Goal: Task Accomplishment & Management: Complete application form

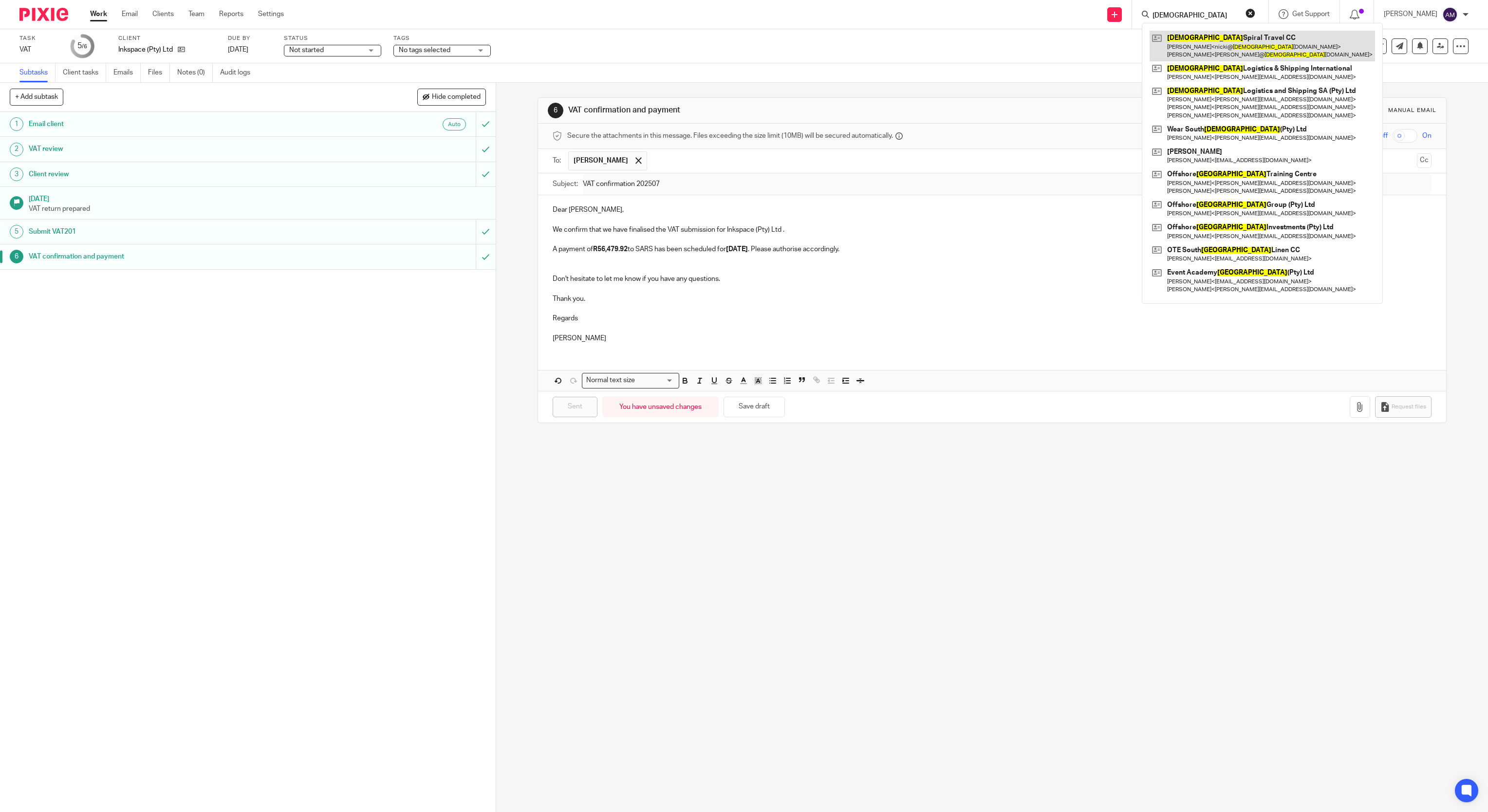
type input "african"
click at [1251, 51] on link at bounding box center [1262, 46] width 226 height 30
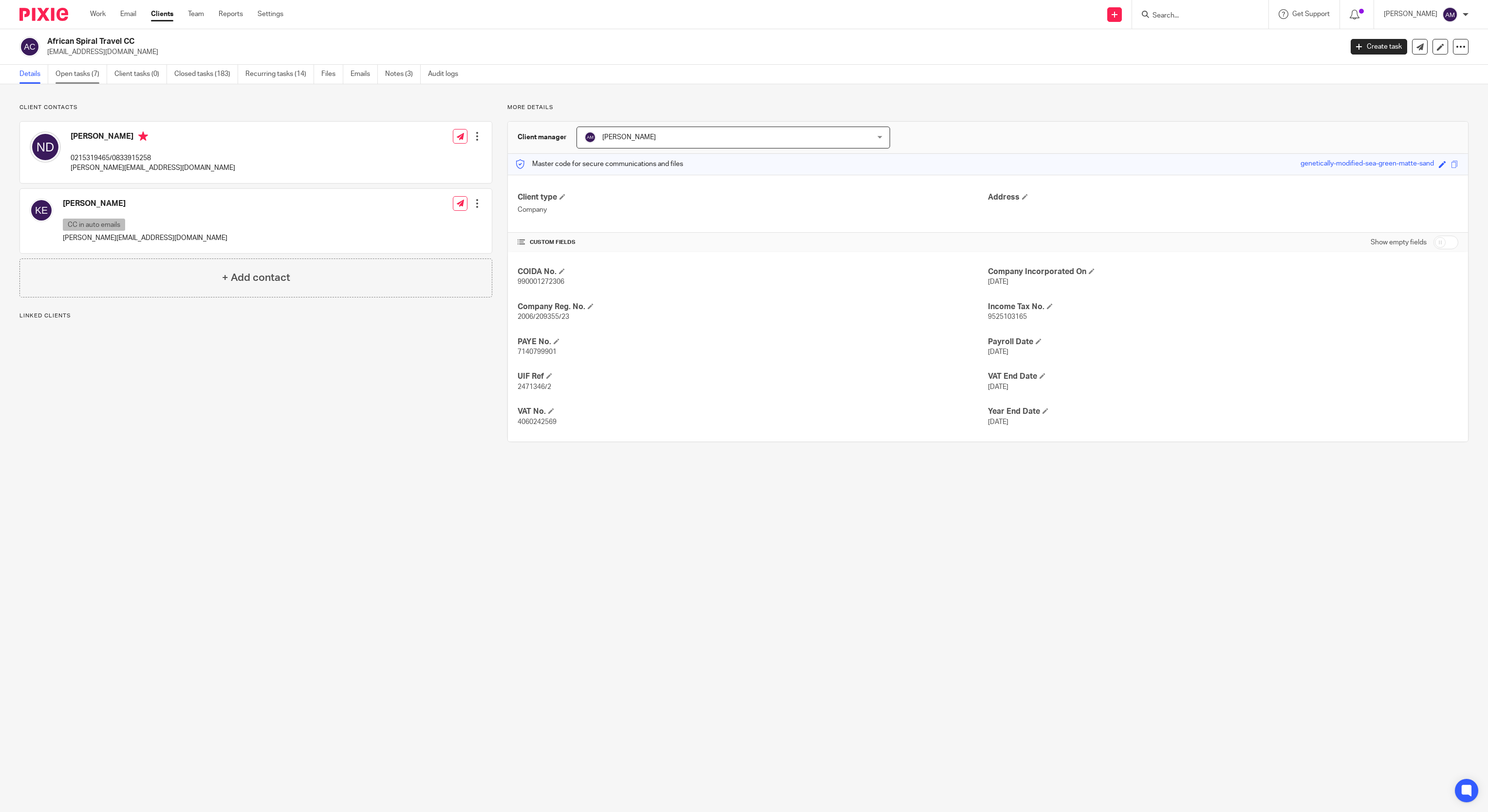
click at [82, 73] on link "Open tasks (7)" at bounding box center [81, 74] width 51 height 19
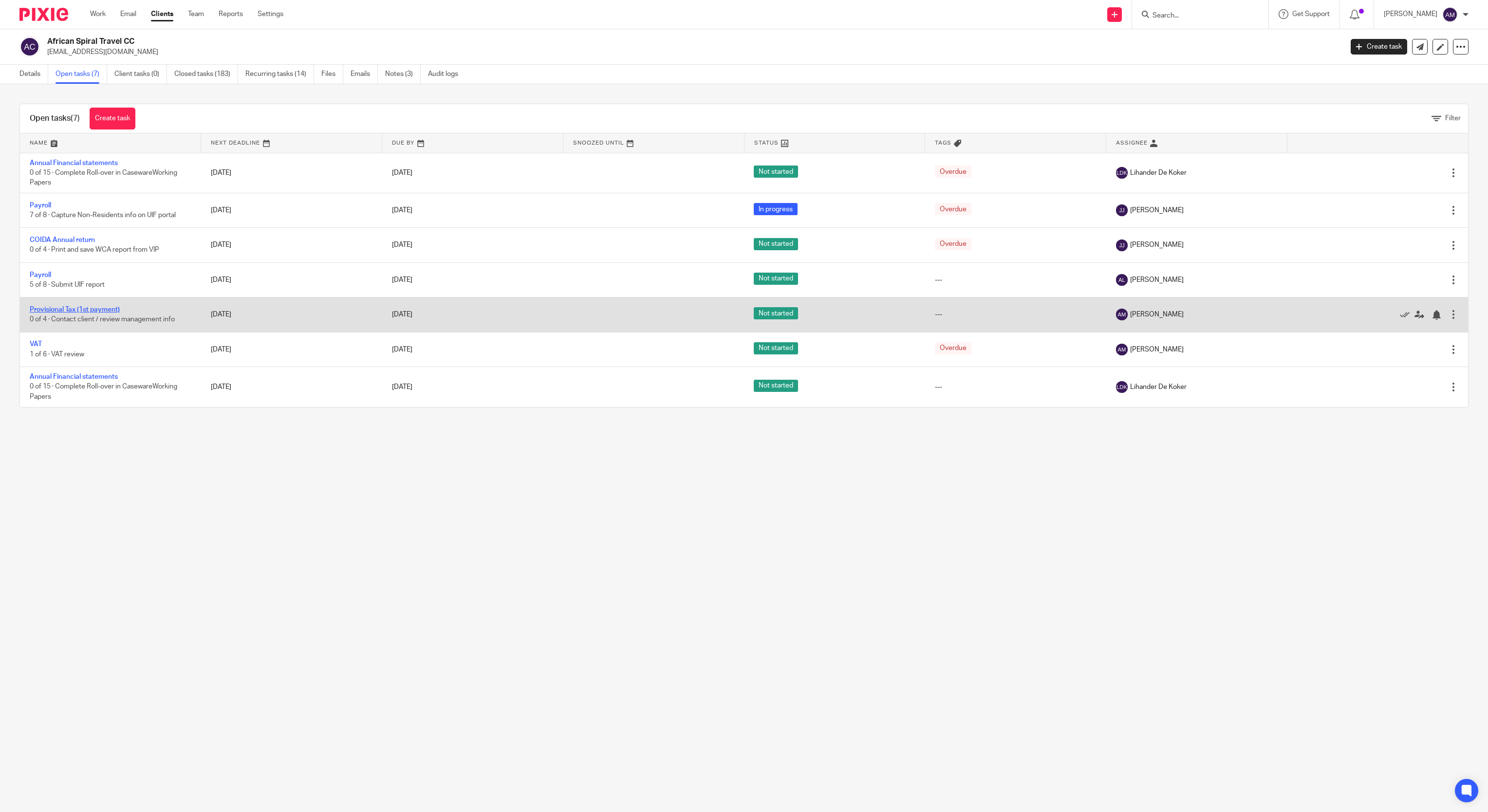
click at [101, 313] on link "Provisional Tax (1st payment)" at bounding box center [75, 309] width 90 height 7
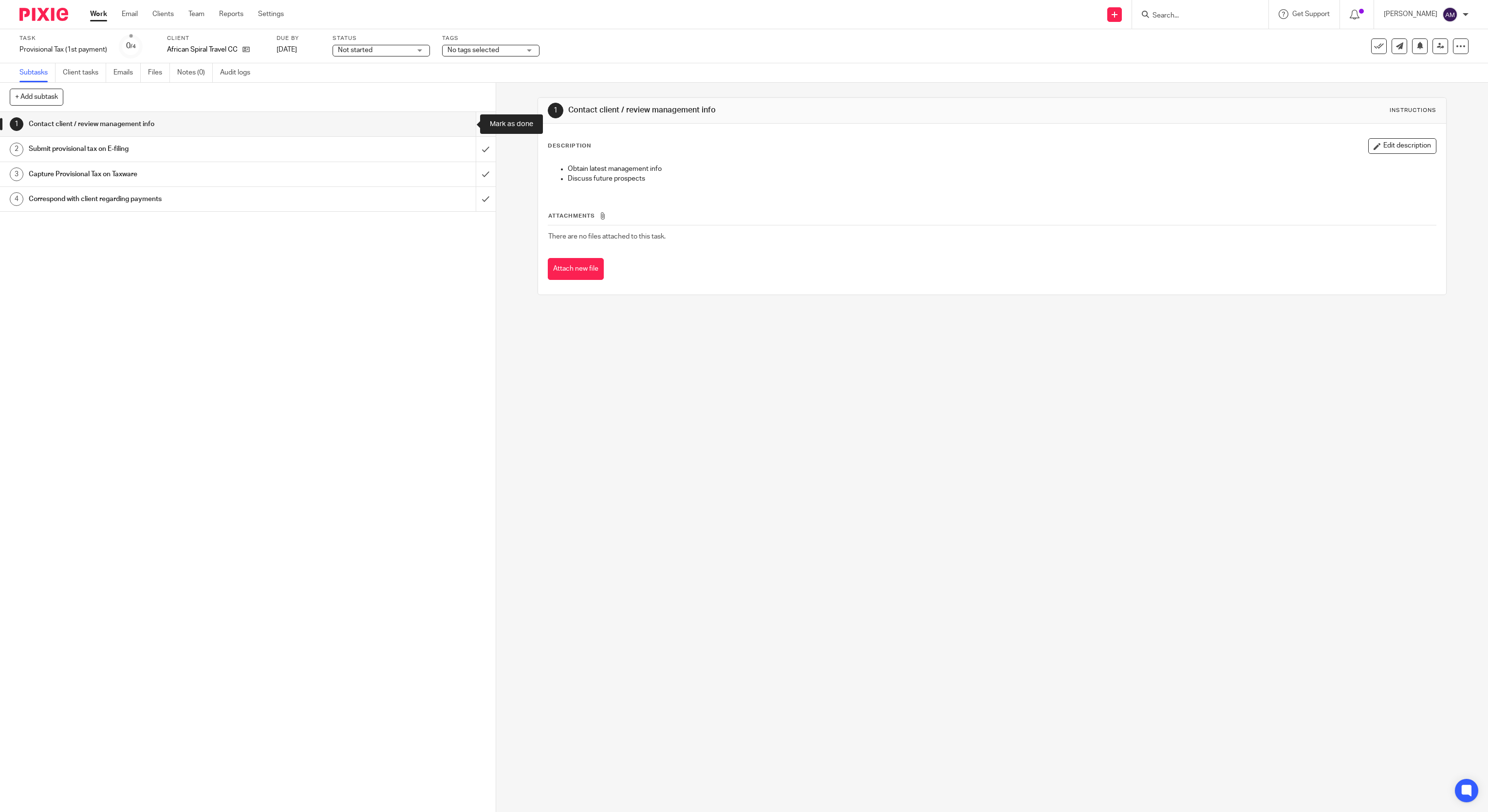
click at [464, 123] on input "submit" at bounding box center [248, 124] width 496 height 24
click at [466, 146] on input "submit" at bounding box center [248, 148] width 496 height 24
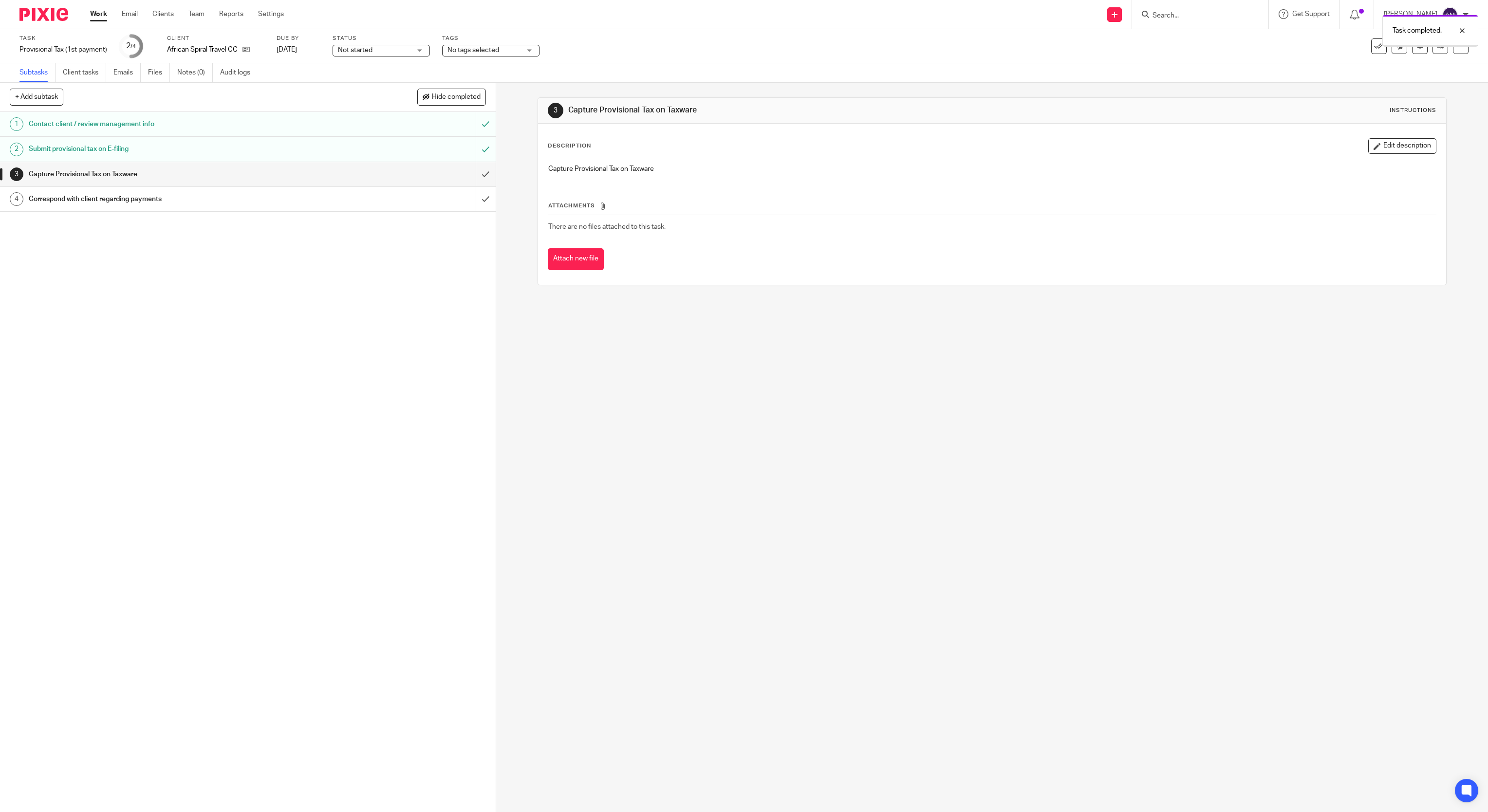
click at [464, 175] on input "submit" at bounding box center [248, 174] width 496 height 24
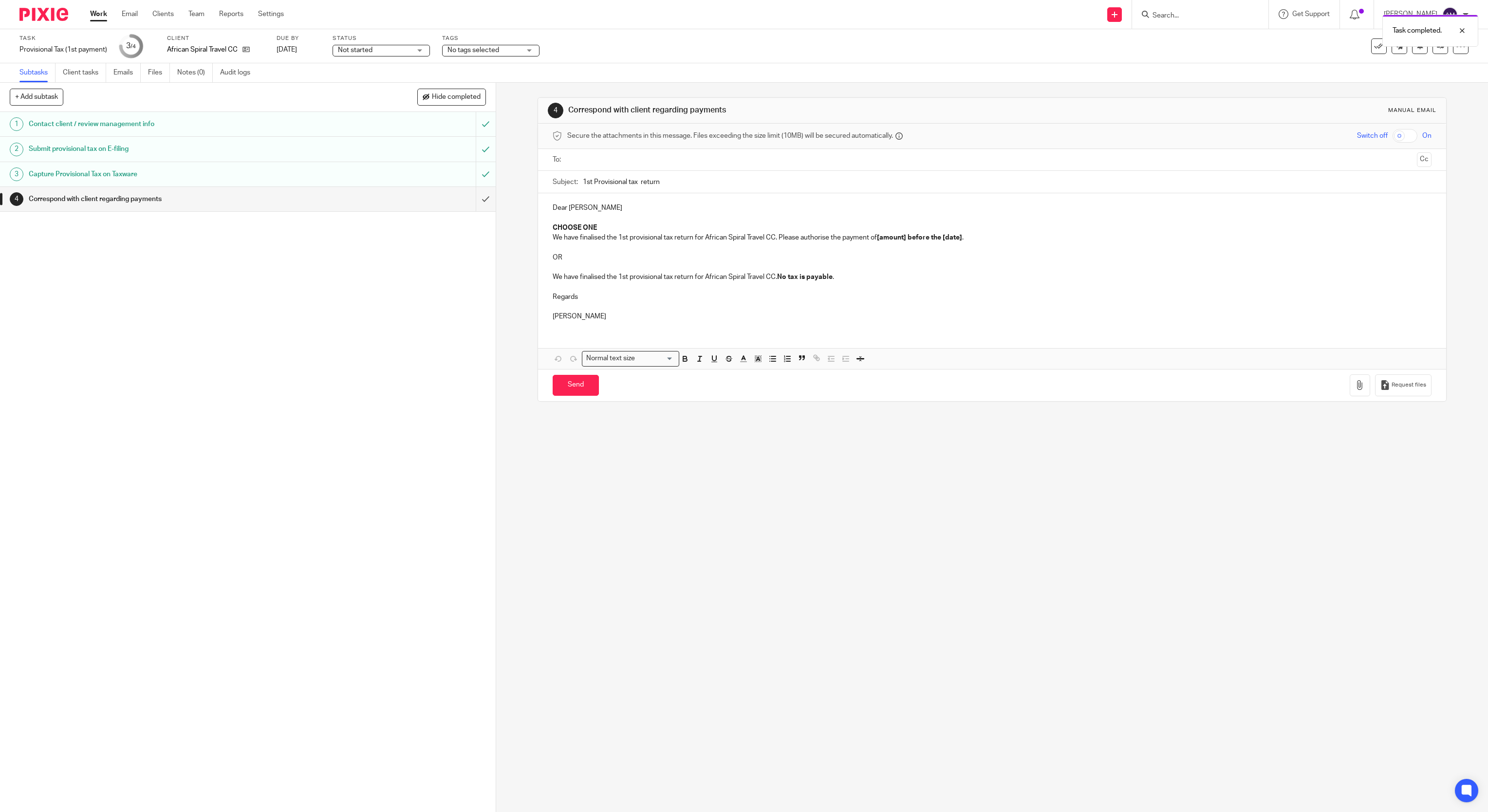
click at [642, 162] on input "text" at bounding box center [991, 159] width 842 height 11
click at [690, 187] on input "1st Provisional tax return" at bounding box center [1007, 184] width 849 height 22
type input "1st Provisional tax return 2026"
drag, startPoint x: 547, startPoint y: 231, endPoint x: 595, endPoint y: 228, distance: 48.1
click at [595, 228] on p "CHOOSE ONE" at bounding box center [992, 229] width 879 height 10
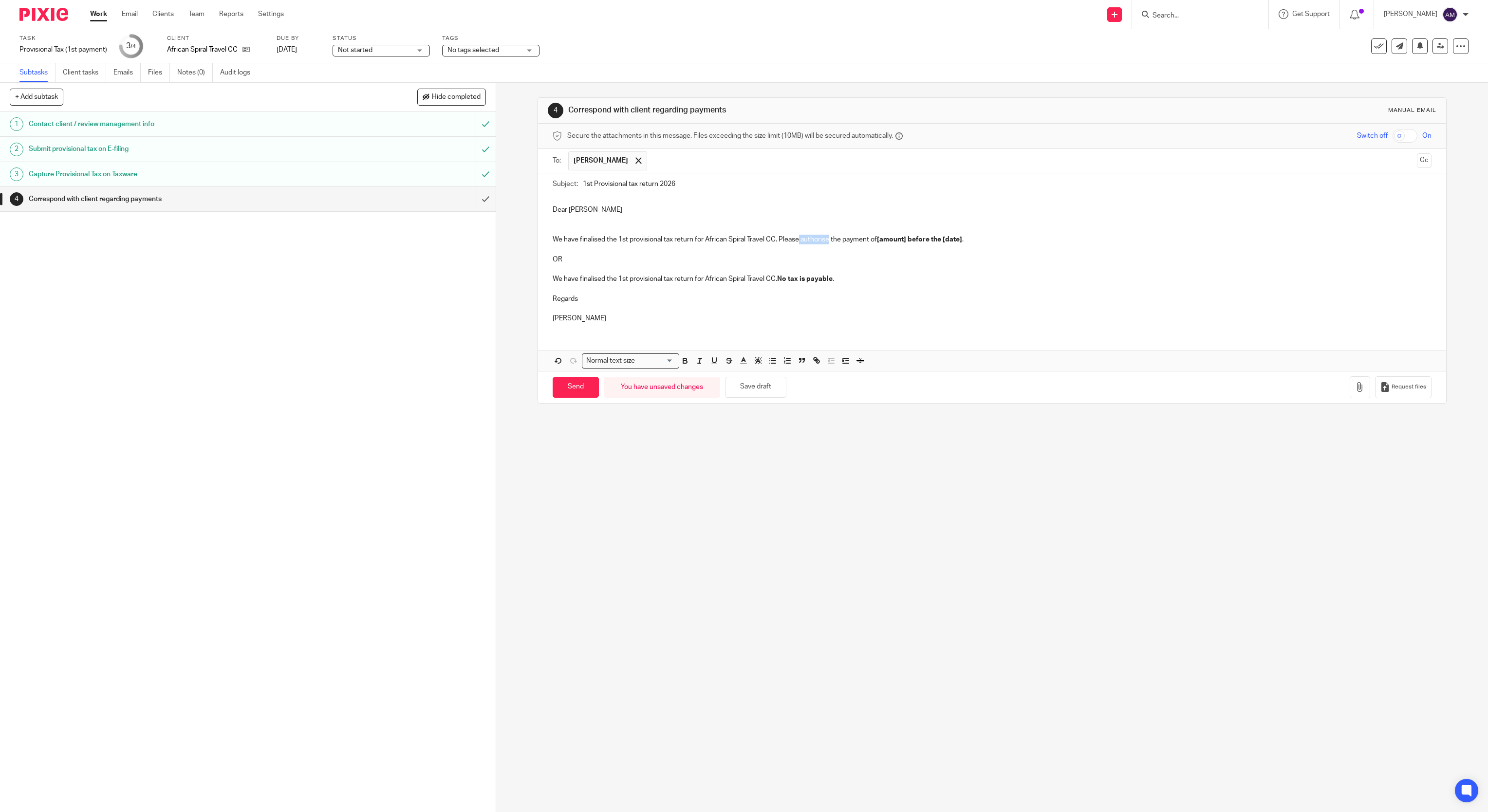
drag, startPoint x: 795, startPoint y: 243, endPoint x: 824, endPoint y: 243, distance: 29.0
click at [824, 243] on p "We have finalised the 1st provisional tax return for African Spiral Travel CC. …" at bounding box center [992, 239] width 879 height 10
drag, startPoint x: 862, startPoint y: 241, endPoint x: 946, endPoint y: 242, distance: 84.0
click at [946, 242] on p "We have finalised the 1st provisional tax return for African Spiral Travel CC. …" at bounding box center [992, 239] width 879 height 10
drag, startPoint x: 1136, startPoint y: 240, endPoint x: 1296, endPoint y: 245, distance: 160.1
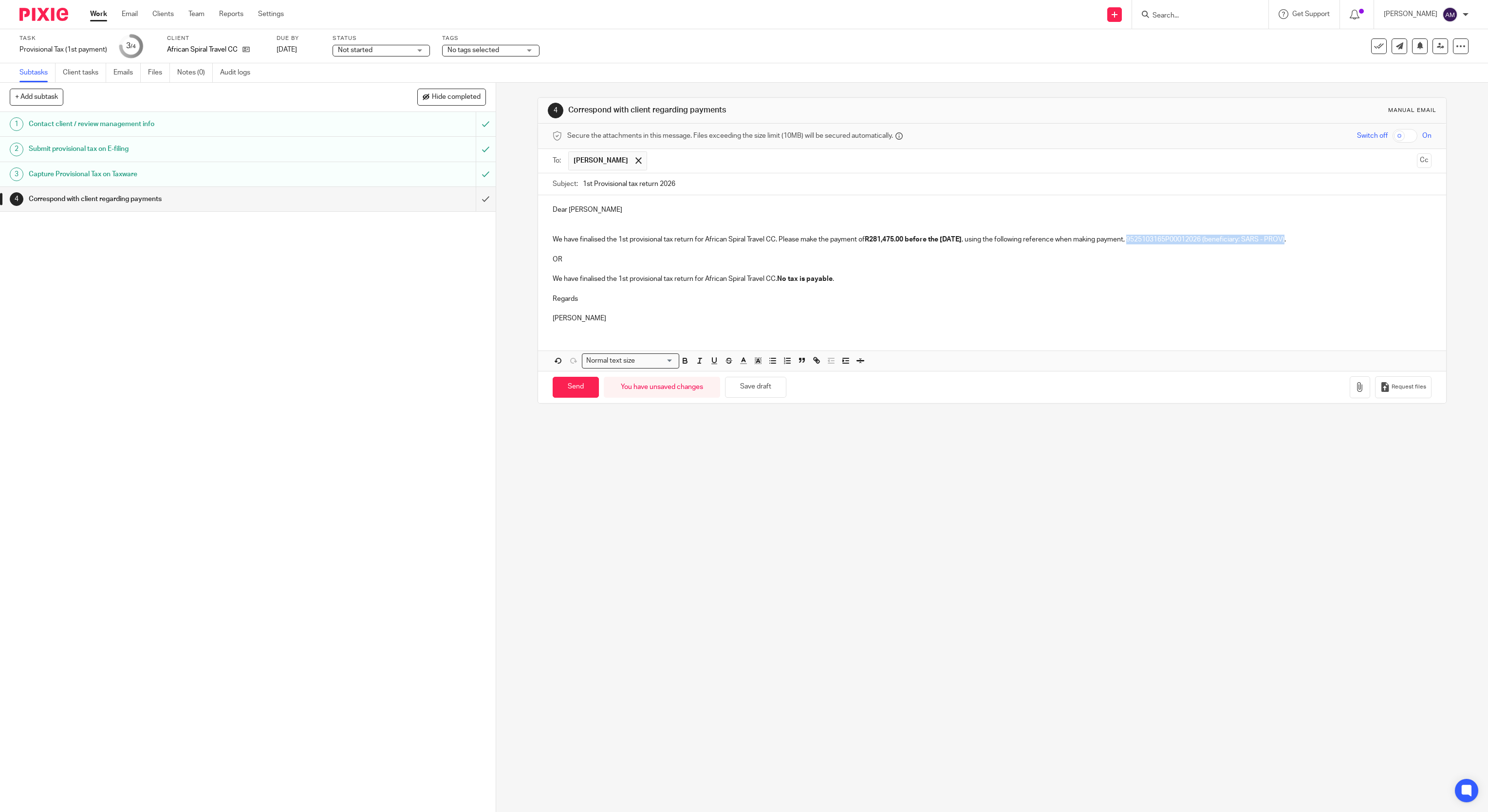
click at [1296, 244] on p "We have finalised the 1st provisional tax return for African Spiral Travel CC. …" at bounding box center [992, 239] width 879 height 10
drag, startPoint x: 546, startPoint y: 253, endPoint x: 900, endPoint y: 289, distance: 355.8
click at [900, 289] on div "Dear Nicki We have finalised the 1st provisional tax return for African Spiral …" at bounding box center [992, 263] width 909 height 135
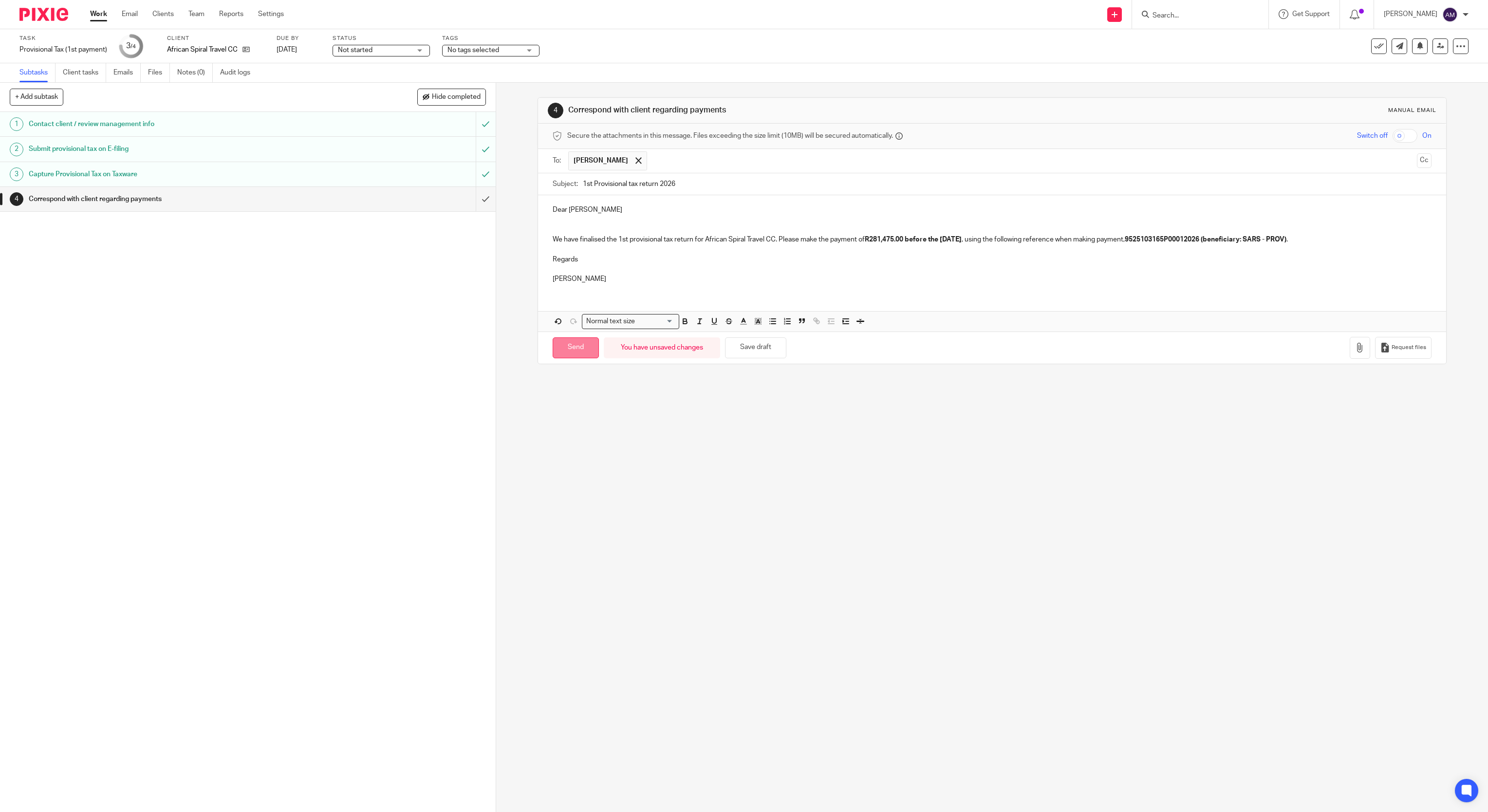
click at [572, 355] on input "Send" at bounding box center [576, 348] width 46 height 21
type input "Sent"
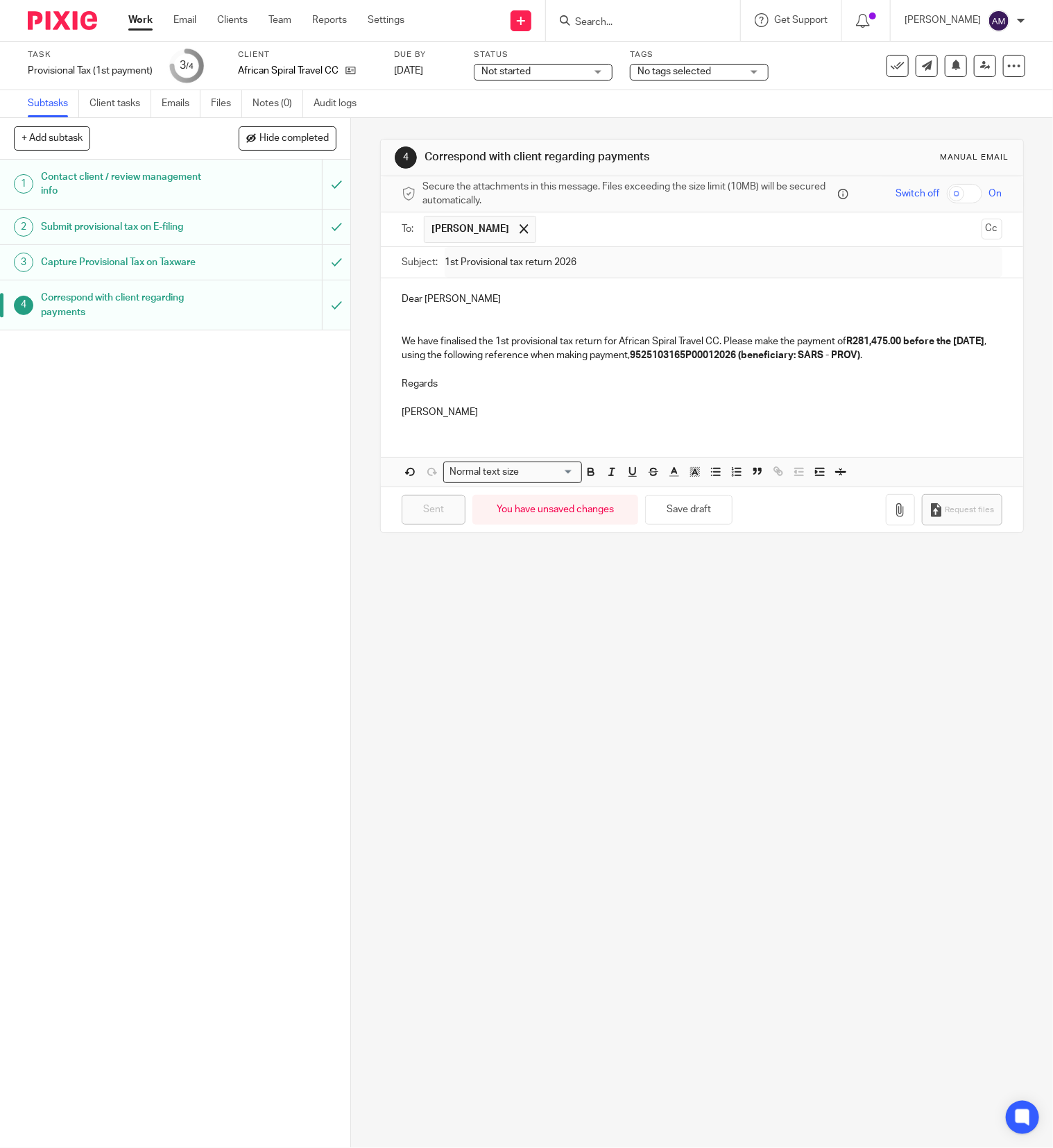
click at [672, 14] on form at bounding box center [647, 20] width 147 height 18
click at [675, 19] on input "Search" at bounding box center [636, 22] width 125 height 12
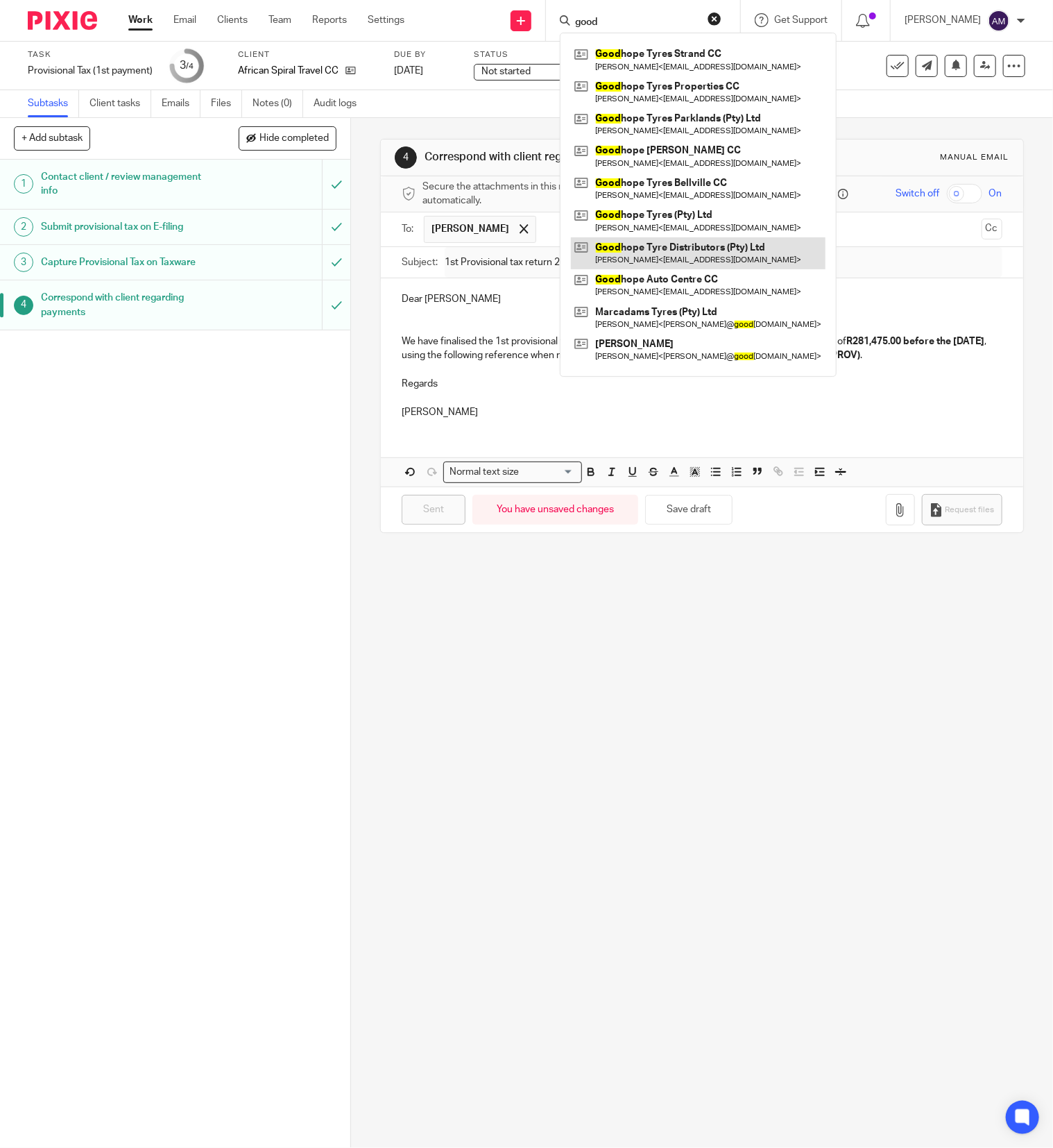
type input "good"
click at [698, 261] on link at bounding box center [698, 253] width 255 height 32
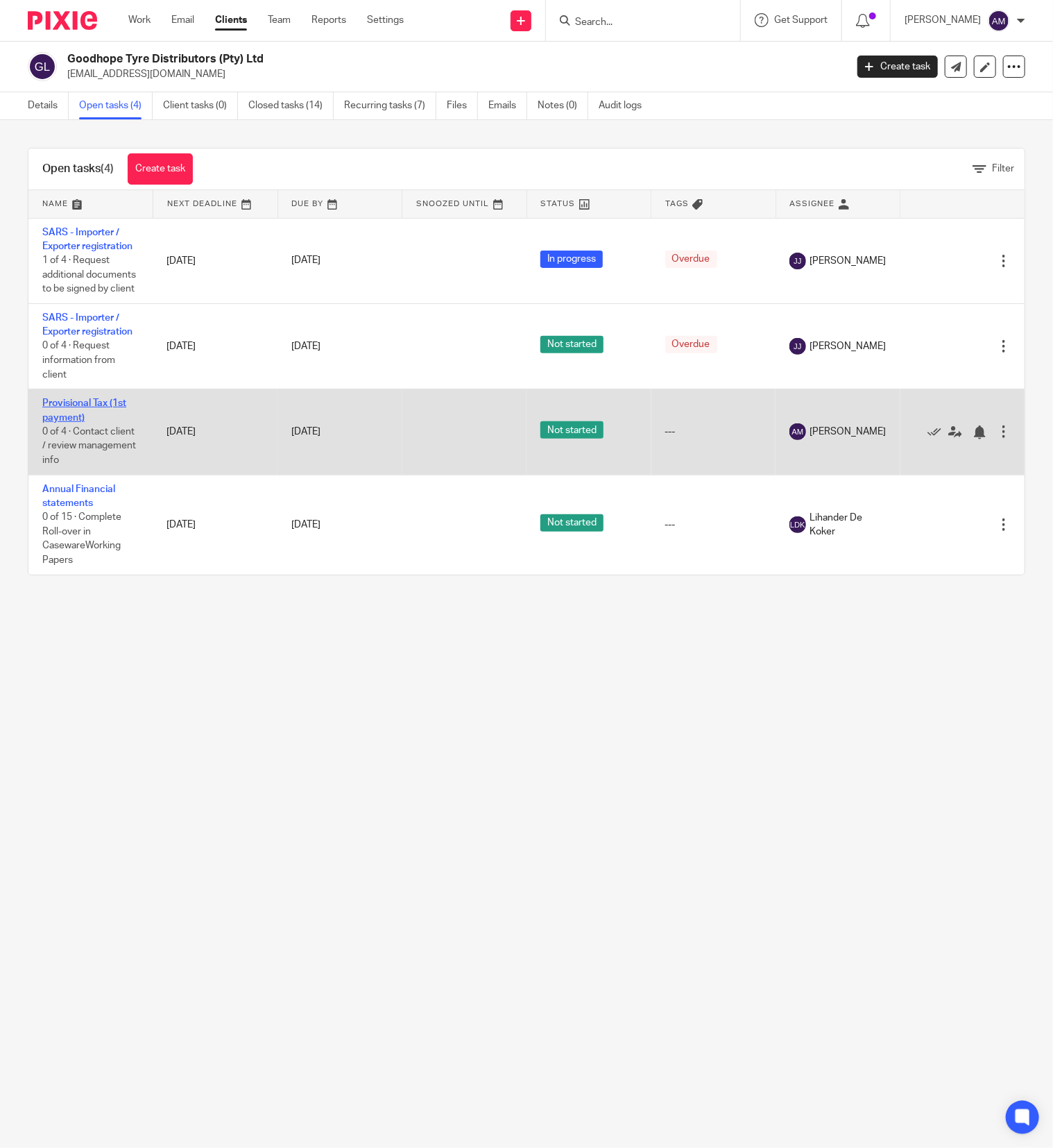
click at [95, 422] on link "Provisional Tax (1st payment)" at bounding box center [84, 410] width 84 height 23
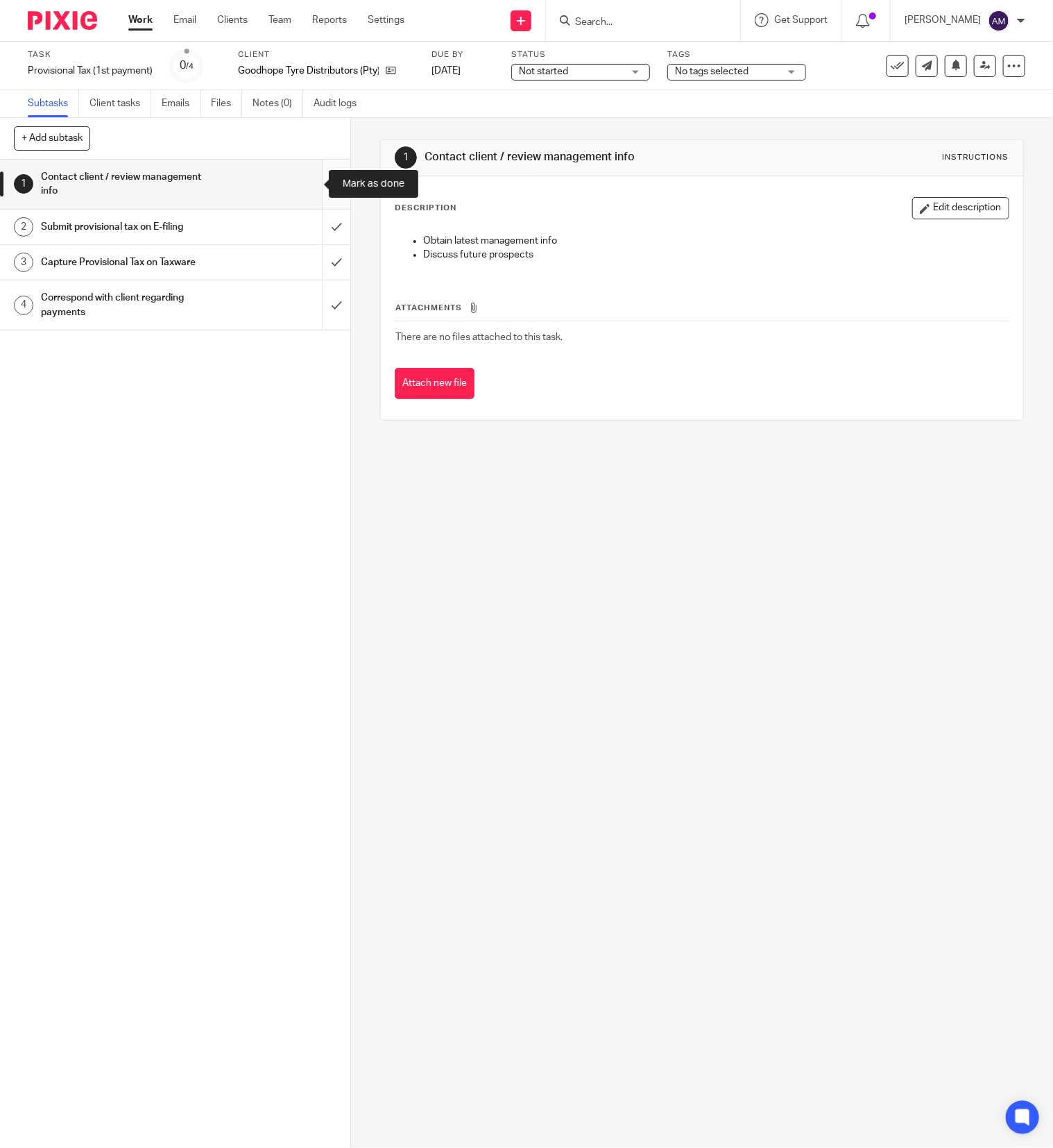
click at [302, 185] on input "submit" at bounding box center [175, 184] width 350 height 49
click at [299, 228] on input "submit" at bounding box center [175, 226] width 350 height 34
click at [302, 268] on input "submit" at bounding box center [175, 261] width 350 height 34
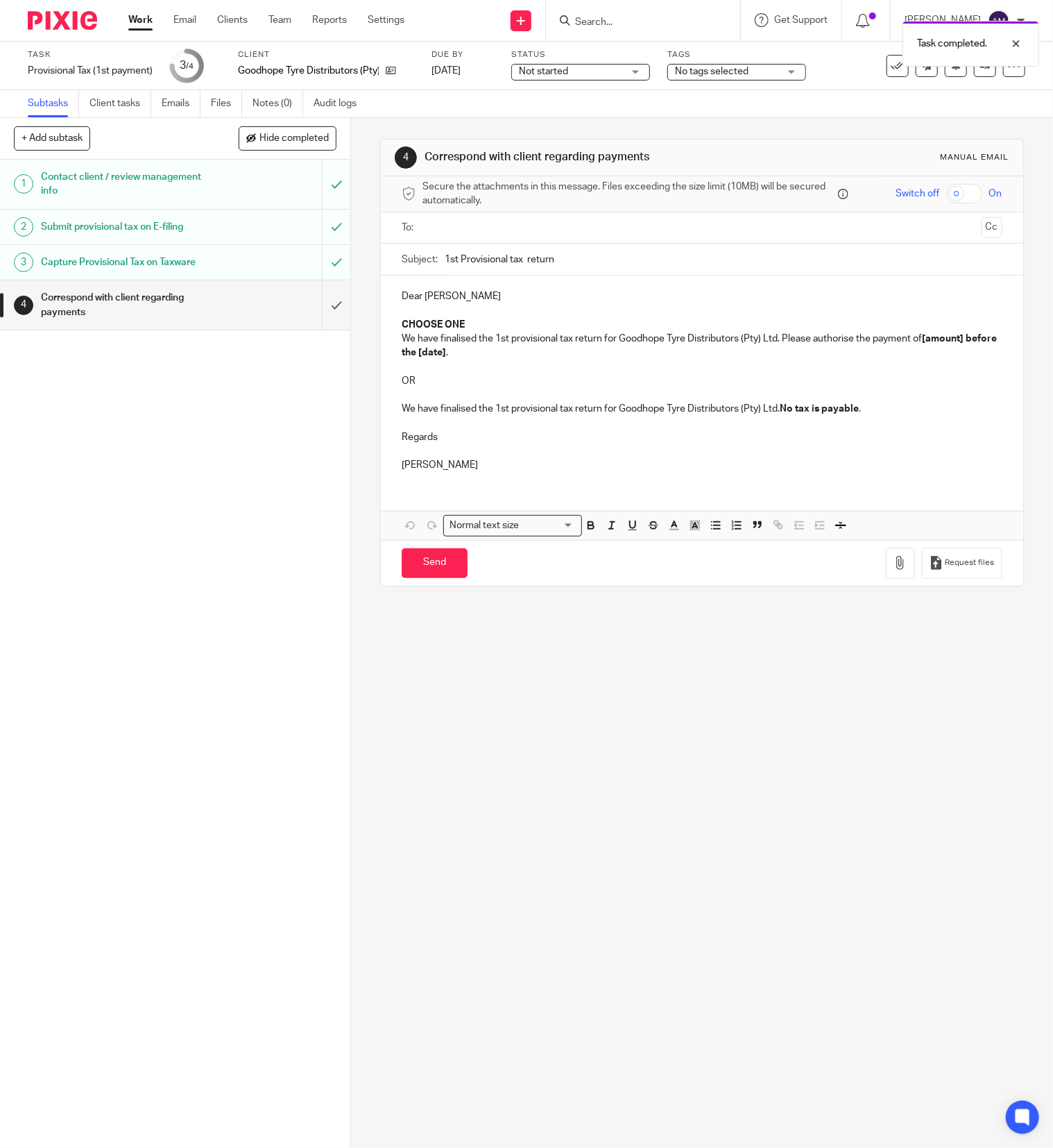
click at [520, 227] on input "text" at bounding box center [701, 227] width 548 height 16
click at [565, 225] on input "text" at bounding box center [759, 229] width 432 height 27
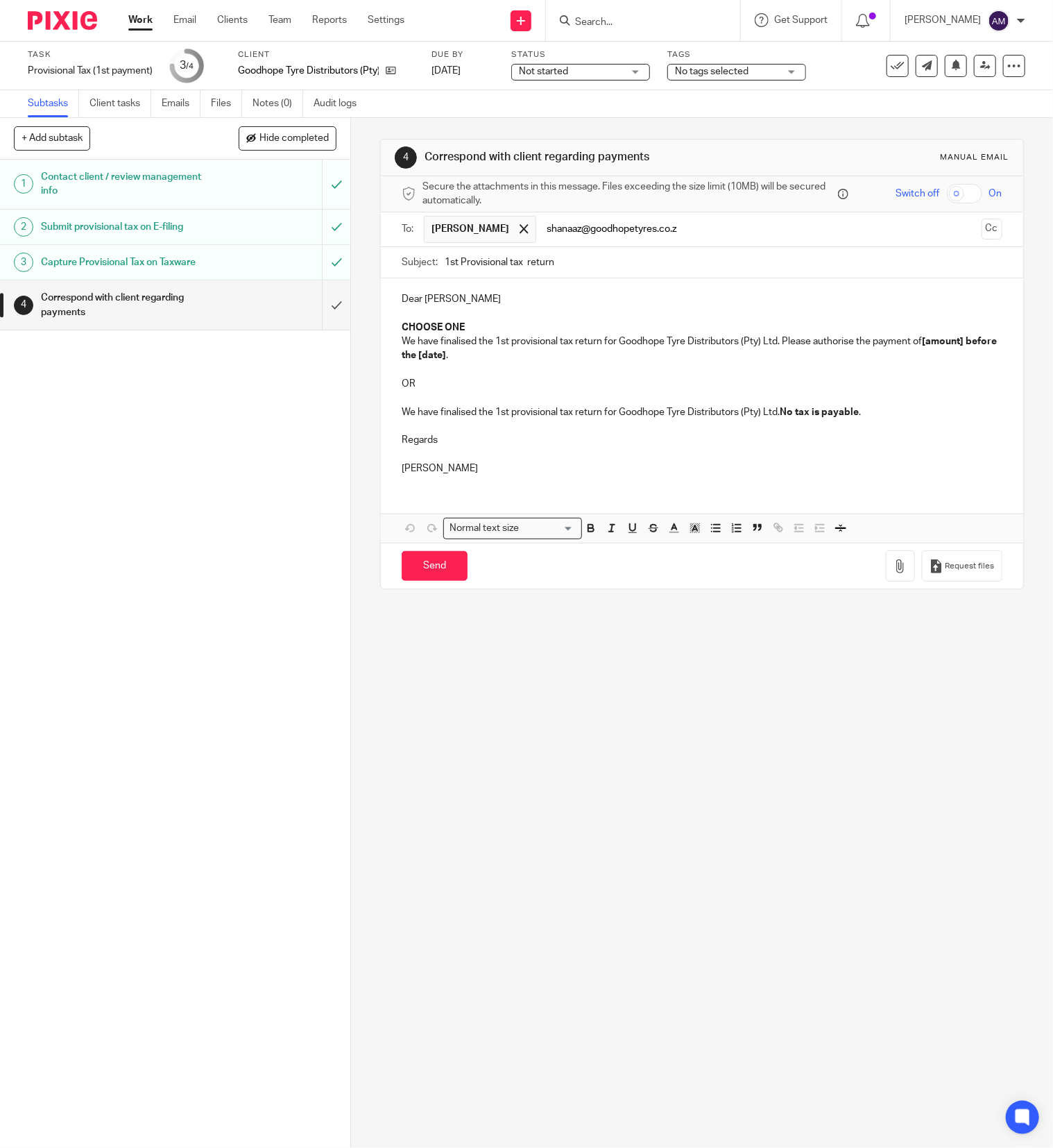
type input "shanaaz@goodhopetyres.co.za"
click at [600, 273] on input "1st Provisional tax return" at bounding box center [724, 262] width 558 height 32
click at [558, 254] on input "1st Provisional tax return" at bounding box center [724, 262] width 558 height 32
type input "1st Provisional tax return 2026"
drag, startPoint x: 390, startPoint y: 329, endPoint x: 491, endPoint y: 329, distance: 101.0
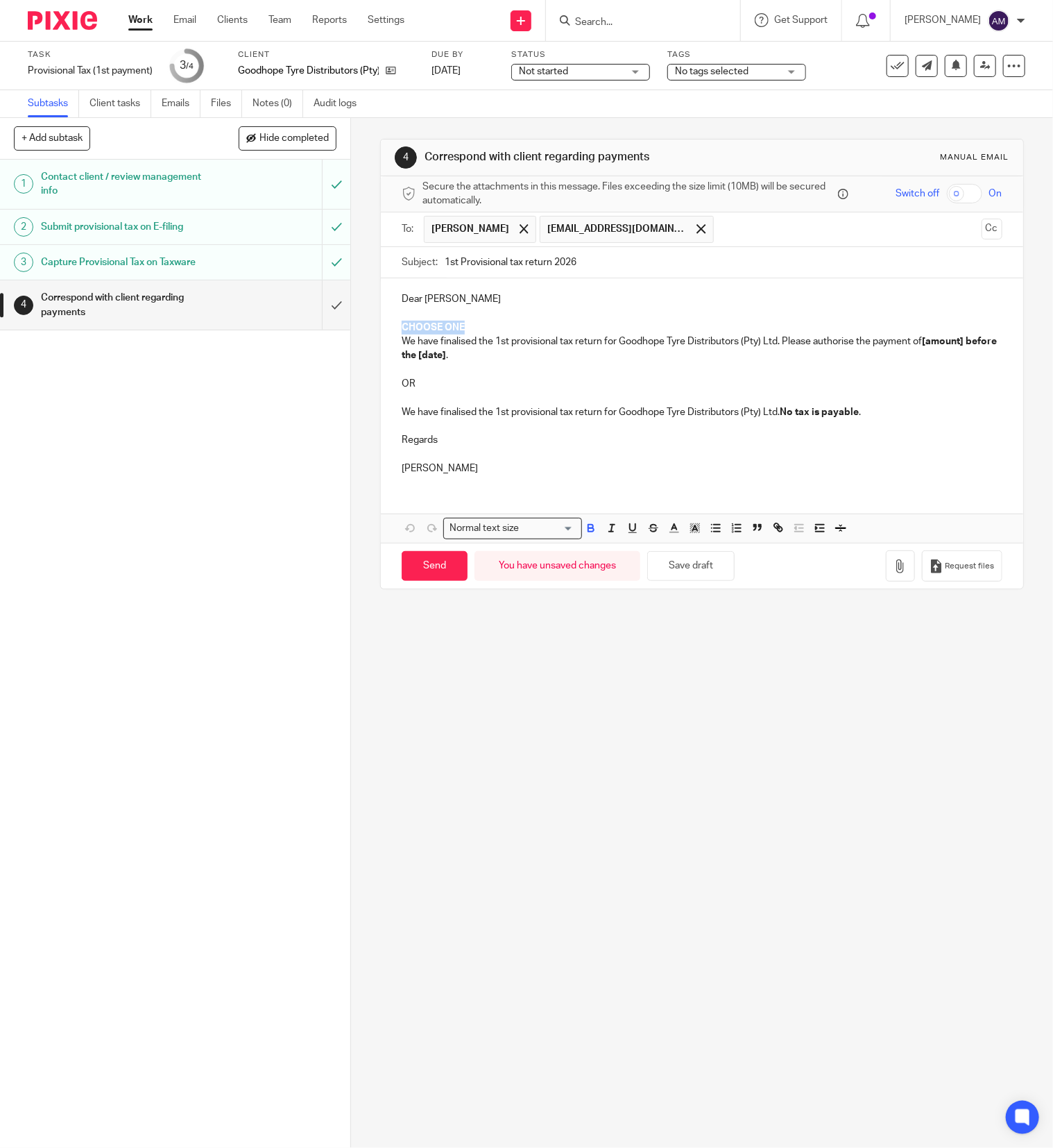
click at [491, 329] on div "Dear Nadia CHOOSE ONE We have finalised the 1st provisional tax return for Good…" at bounding box center [702, 381] width 642 height 207
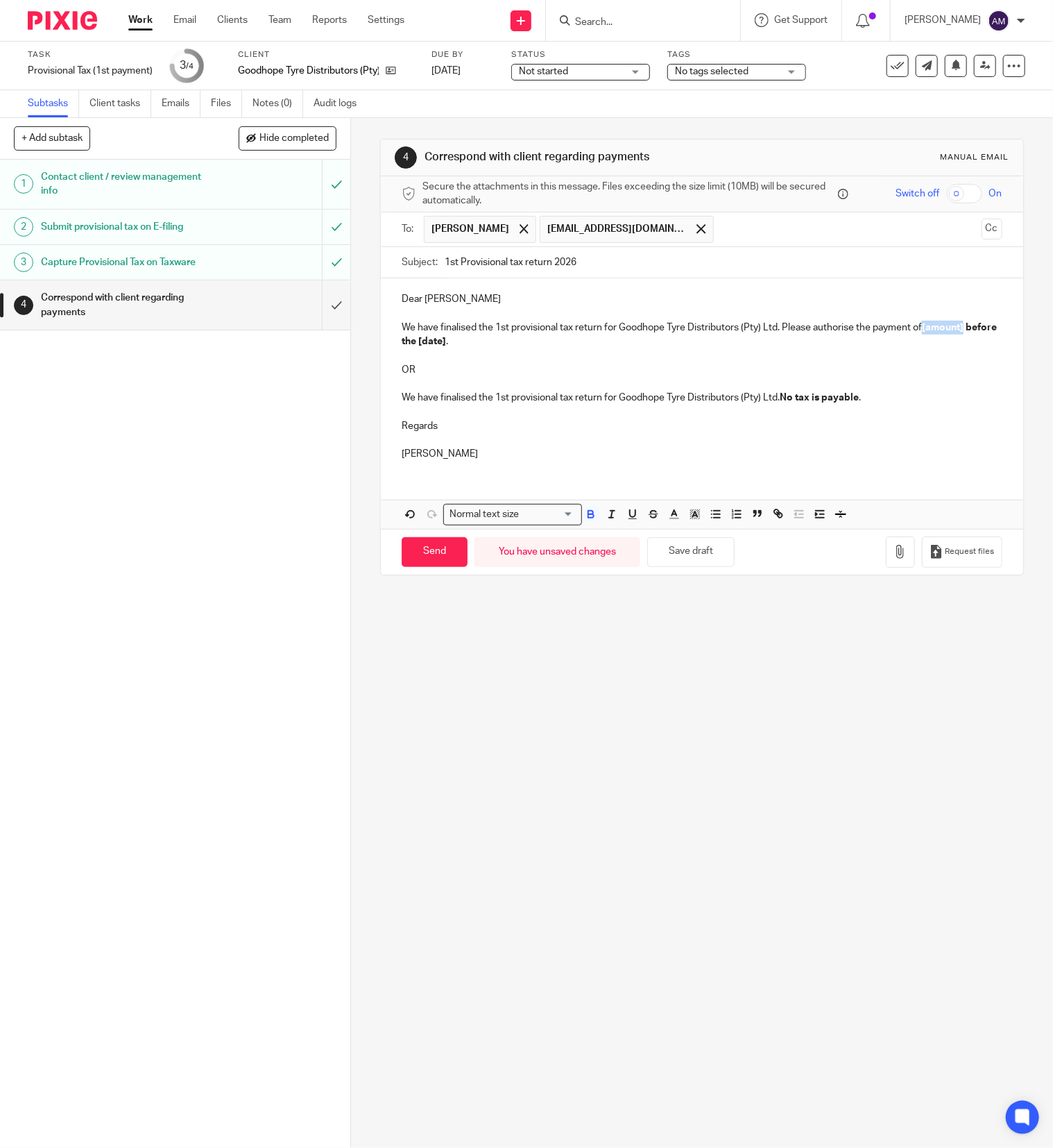
drag, startPoint x: 919, startPoint y: 332, endPoint x: 960, endPoint y: 333, distance: 41.0
click at [960, 333] on strong "[amount] before the [date]" at bounding box center [700, 334] width 597 height 23
drag, startPoint x: 393, startPoint y: 356, endPoint x: 867, endPoint y: 399, distance: 475.9
click at [867, 399] on div "Dear Nadia We have finalised the 1st provisional tax return for Goodhope Tyre D…" at bounding box center [702, 375] width 642 height 193
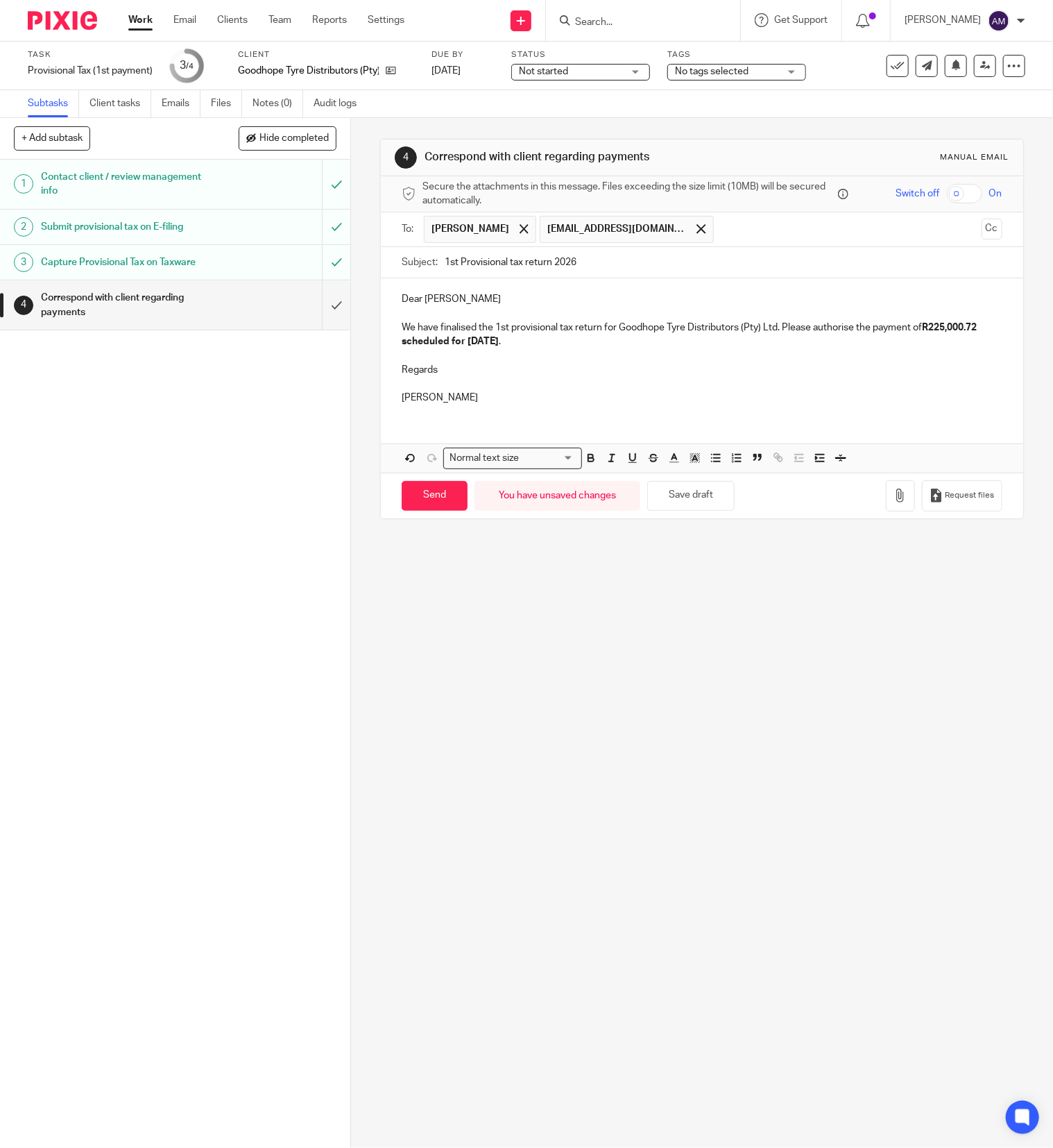
click at [618, 345] on p "We have finalised the 1st provisional tax return for Goodhope Tyre Distributors…" at bounding box center [702, 335] width 601 height 29
click at [438, 501] on input "Send" at bounding box center [434, 496] width 66 height 30
type input "Sent"
click at [563, 690] on div "4 Correspond with client regarding payments Manual email Secure the attachments…" at bounding box center [703, 632] width 703 height 1030
click at [663, 21] on input "Search" at bounding box center [636, 22] width 125 height 12
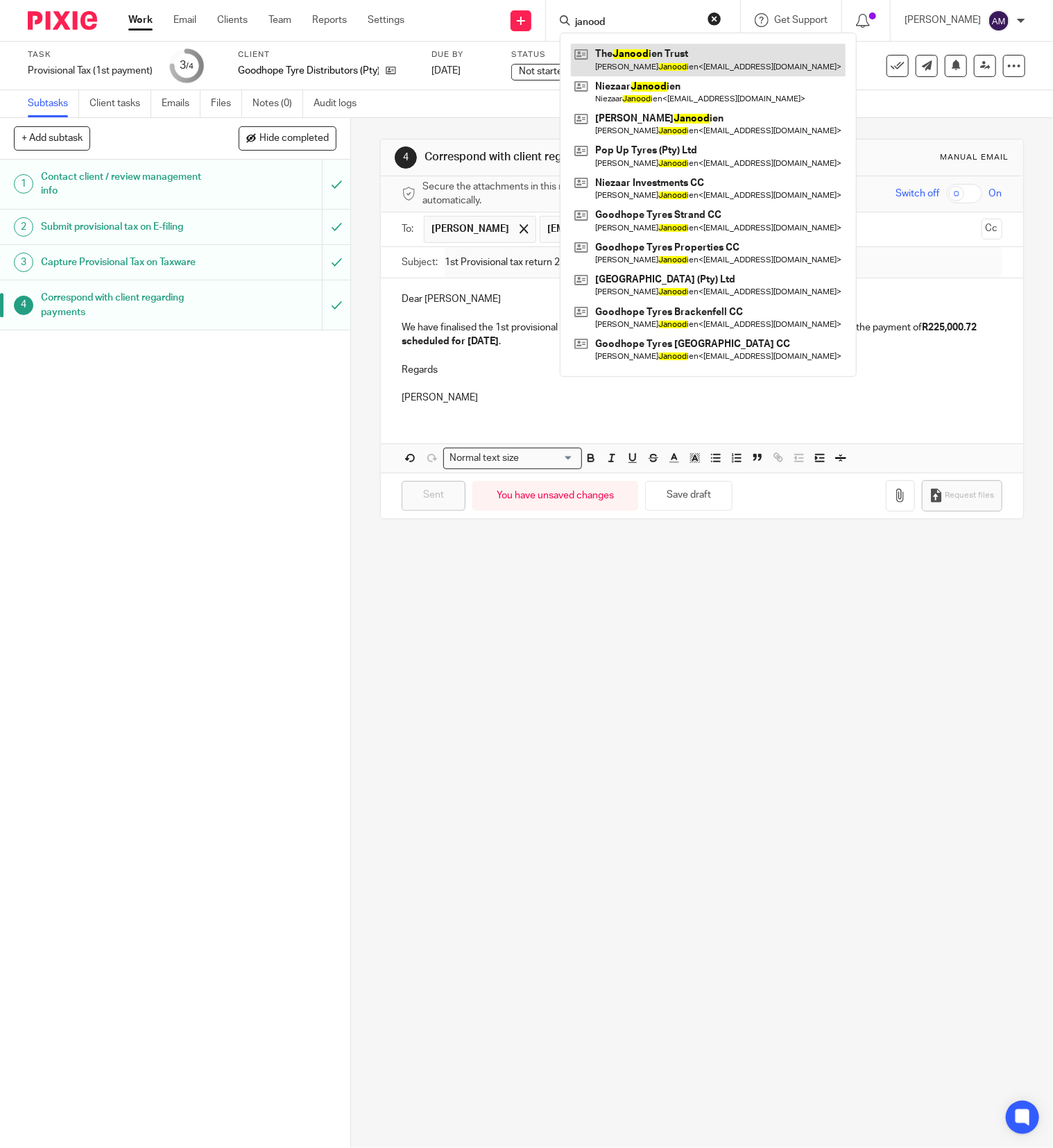
type input "janood"
click at [679, 58] on link at bounding box center [708, 59] width 274 height 32
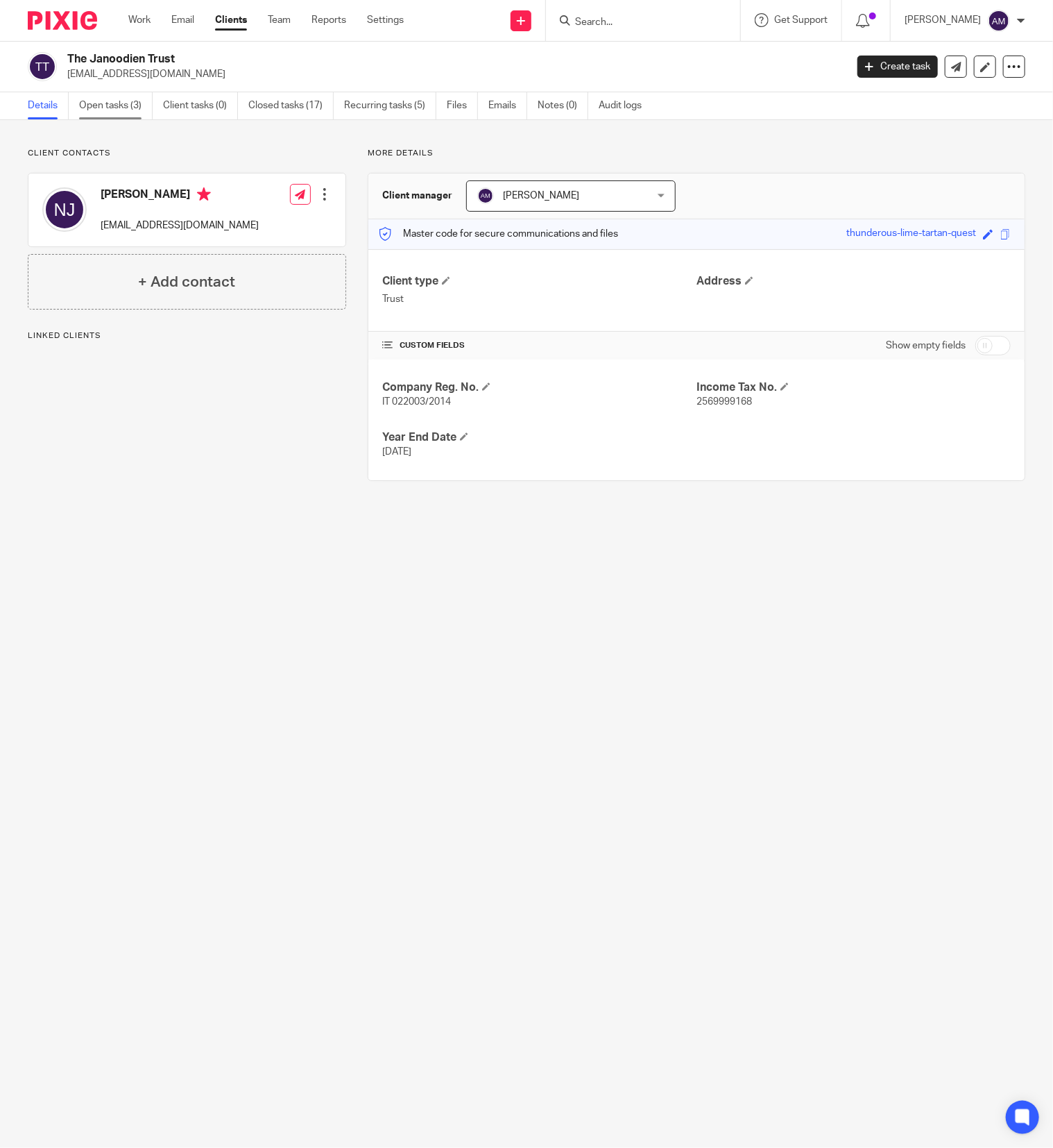
click at [111, 101] on link "Open tasks (3)" at bounding box center [115, 106] width 73 height 27
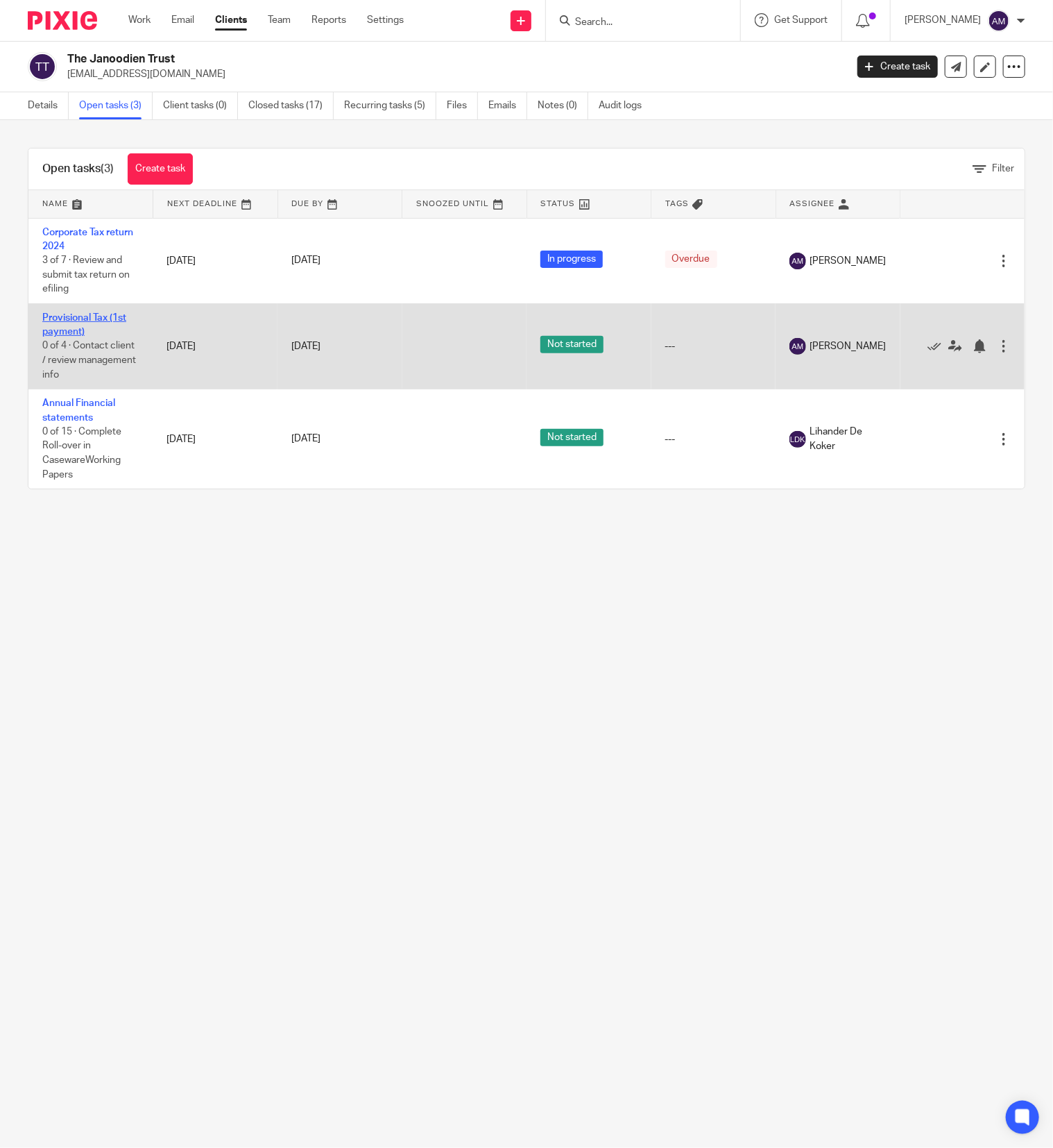
click at [98, 322] on link "Provisional Tax (1st payment)" at bounding box center [84, 325] width 84 height 23
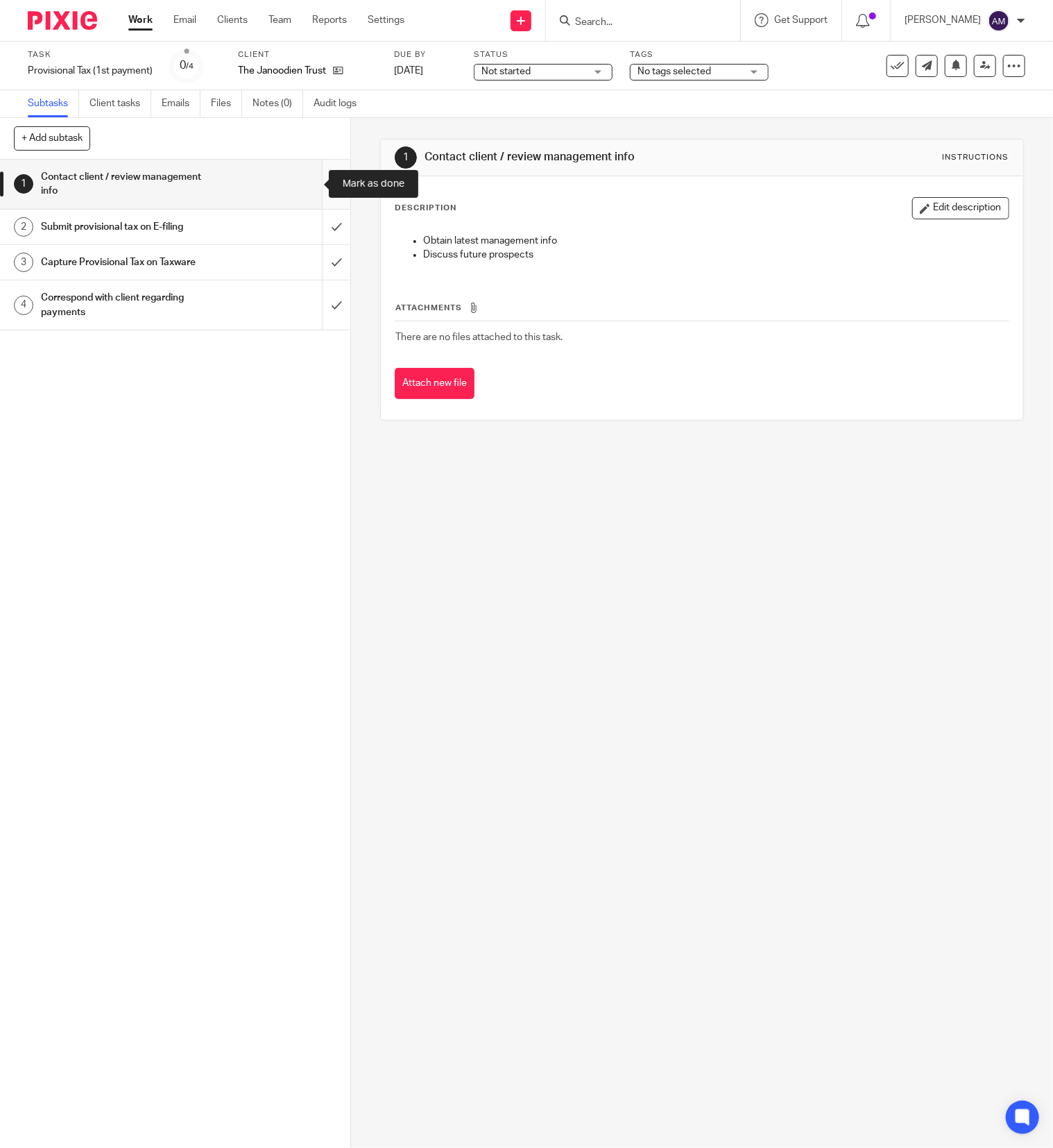
click at [311, 182] on input "submit" at bounding box center [175, 184] width 350 height 49
click at [308, 220] on input "submit" at bounding box center [175, 226] width 350 height 34
click at [311, 262] on input "submit" at bounding box center [175, 261] width 350 height 34
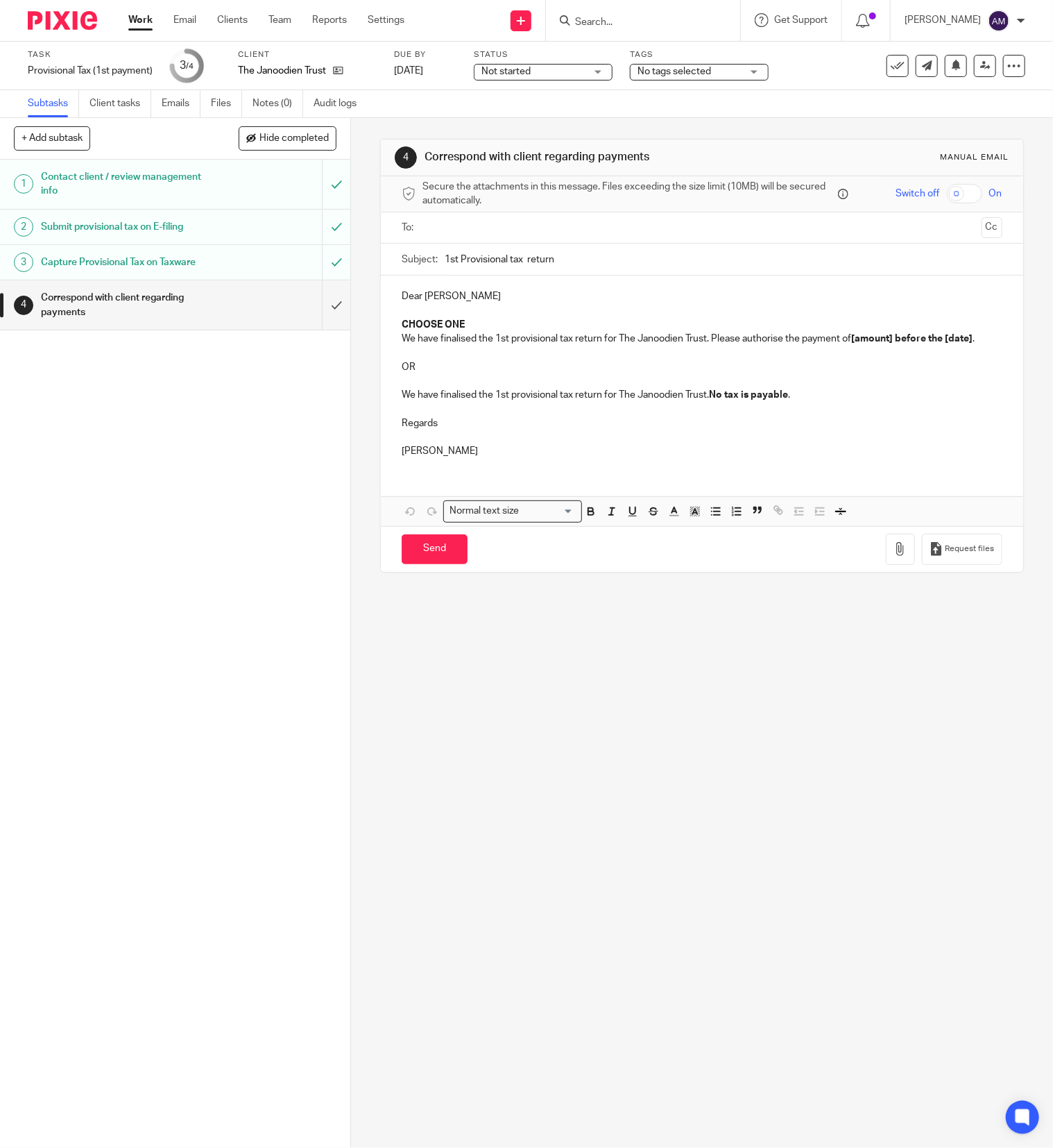
click at [508, 223] on input "text" at bounding box center [701, 227] width 548 height 16
click at [589, 232] on input "text" at bounding box center [759, 229] width 432 height 27
type input "[EMAIL_ADDRESS][DOMAIN_NAME]"
click at [522, 263] on input "1st Provisional tax return" at bounding box center [724, 262] width 558 height 32
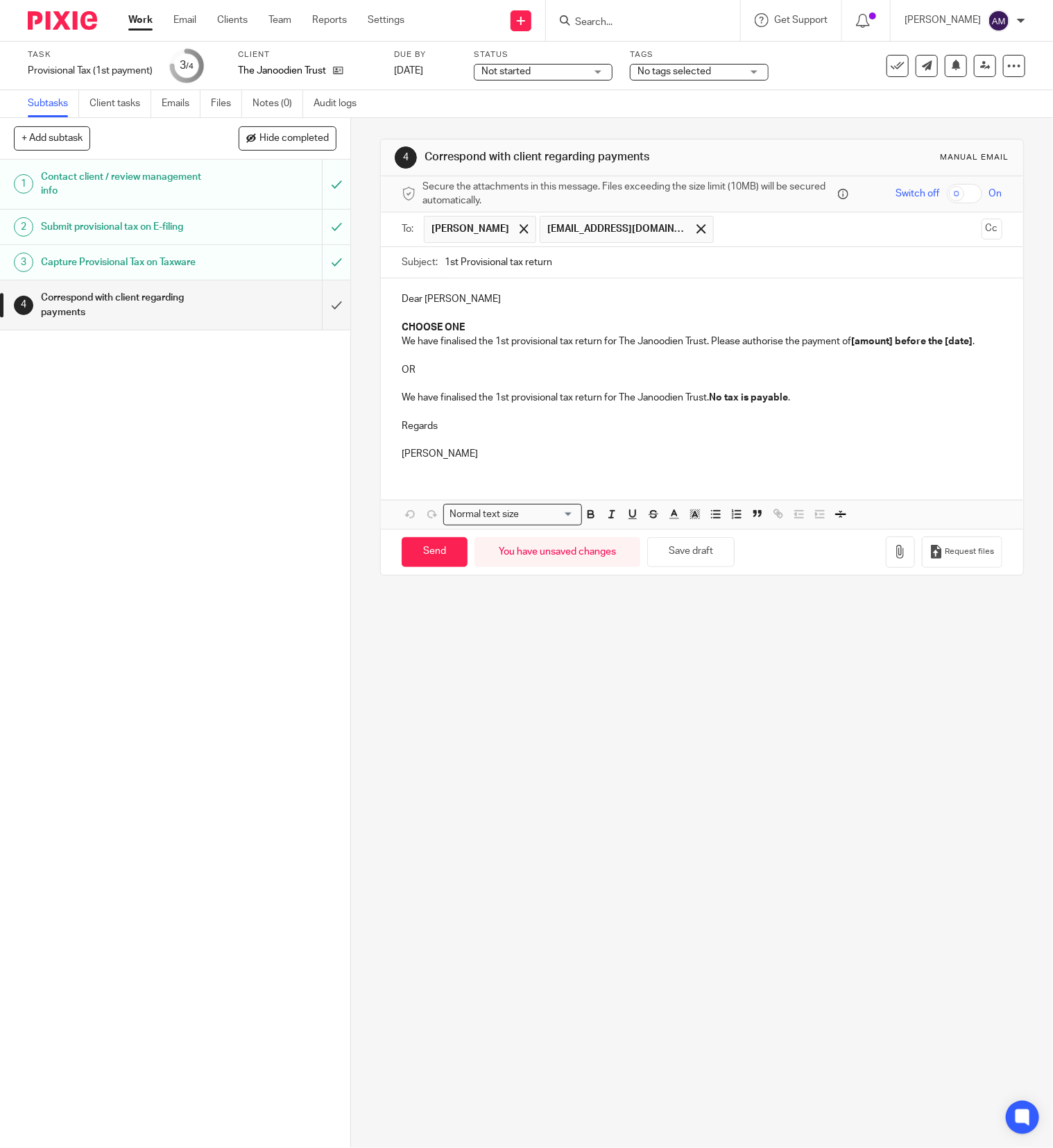
click at [587, 261] on input "1st Provisional tax return" at bounding box center [724, 262] width 558 height 32
type input "1st Provisional tax return 2026"
drag, startPoint x: 391, startPoint y: 329, endPoint x: 463, endPoint y: 327, distance: 72.0
click at [463, 327] on div "Dear [PERSON_NAME] CHOOSE ONE We have finalised the 1st provisional tax return …" at bounding box center [702, 375] width 642 height 193
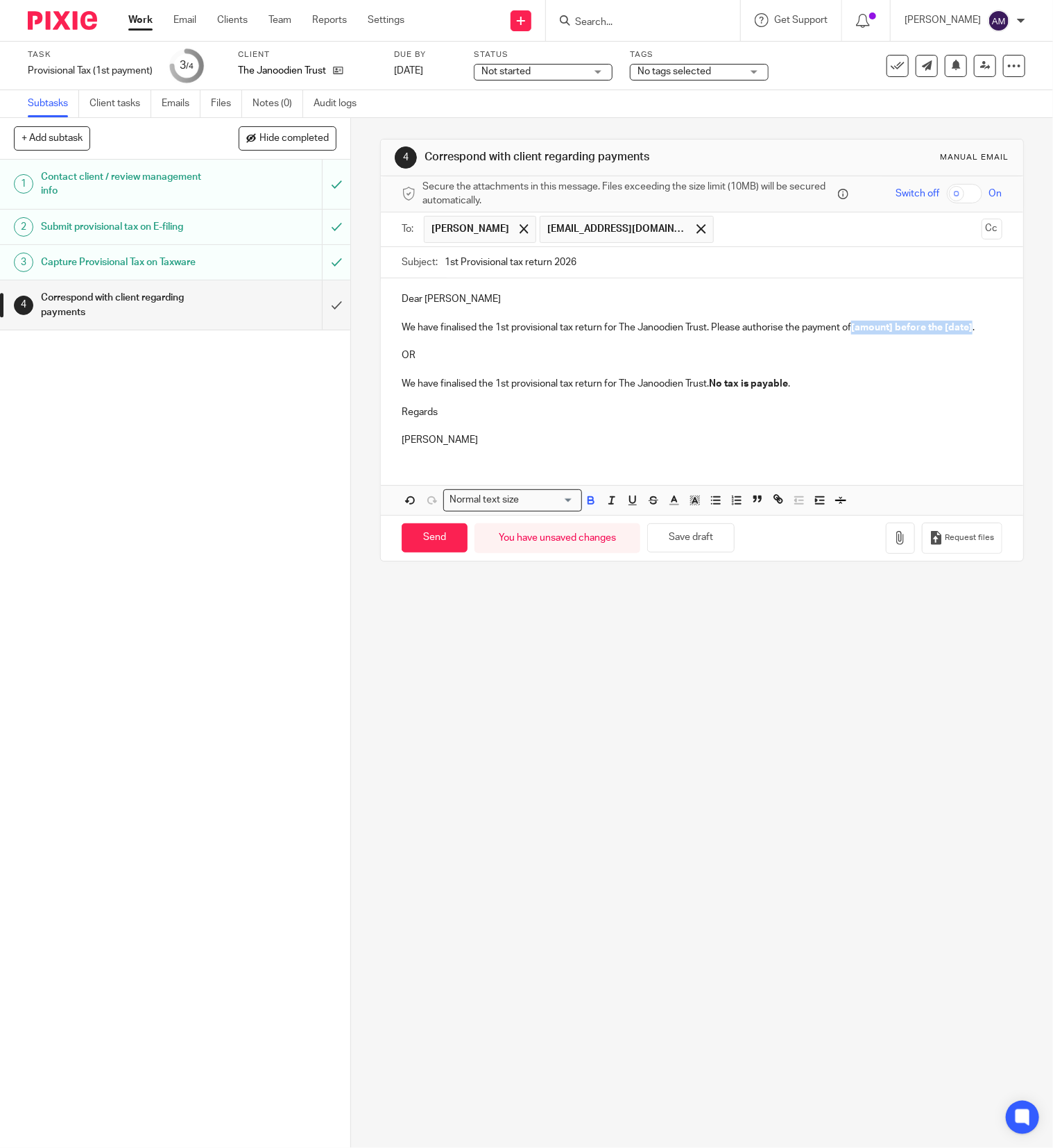
drag, startPoint x: 850, startPoint y: 329, endPoint x: 421, endPoint y: 346, distance: 429.3
click at [421, 335] on p "We have finalised the 1st provisional tax return for The Janoodien Trust. Pleas…" at bounding box center [702, 327] width 601 height 14
drag, startPoint x: 393, startPoint y: 355, endPoint x: 796, endPoint y: 404, distance: 406.0
click at [796, 404] on div "Dear [PERSON_NAME] We have finalised the 1st provisional tax return for The Jan…" at bounding box center [702, 367] width 642 height 179
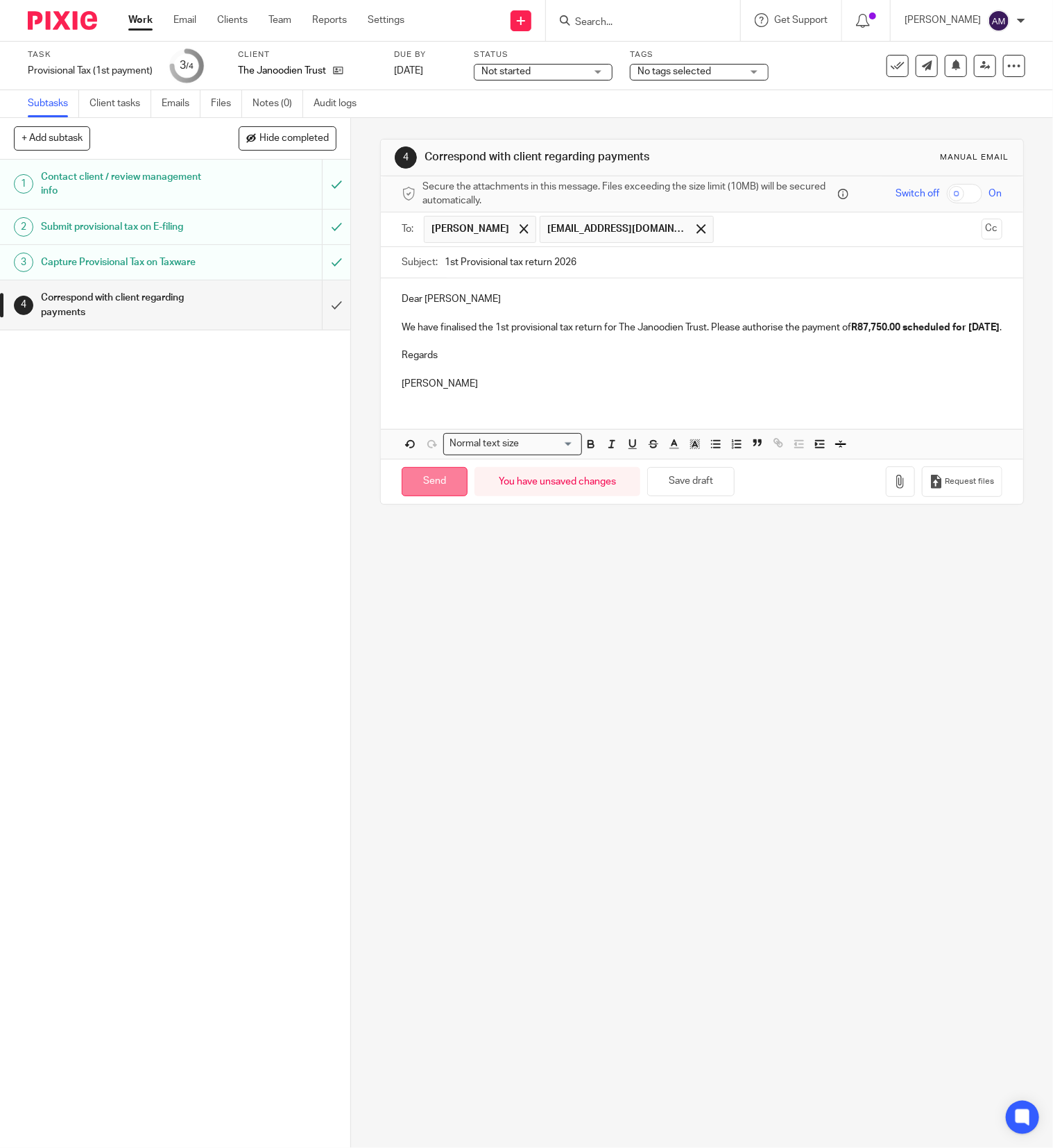
click at [436, 497] on input "Send" at bounding box center [434, 482] width 66 height 30
type input "Sent"
